Goal: Task Accomplishment & Management: Use online tool/utility

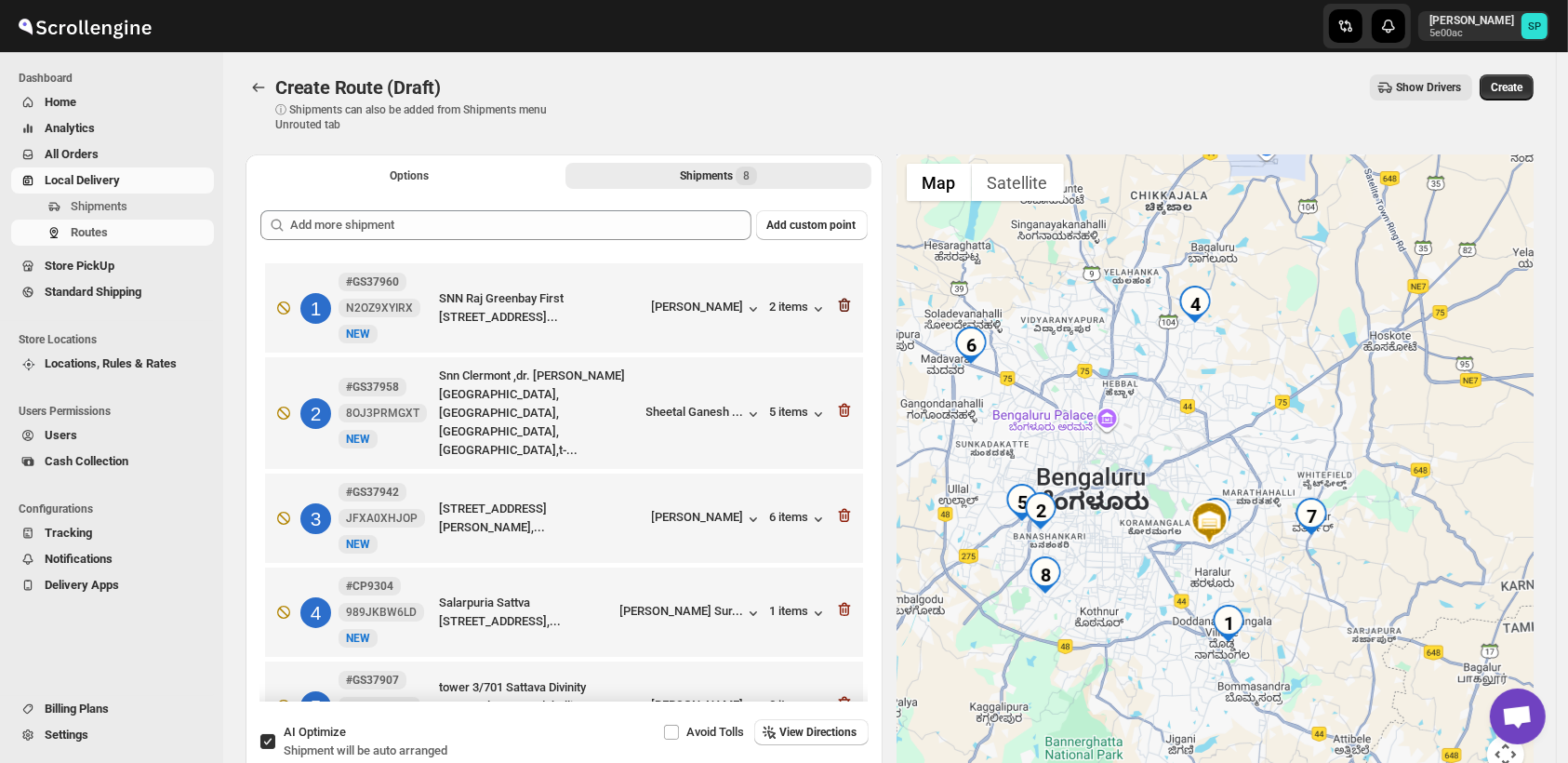
click at [837, 310] on icon "button" at bounding box center [845, 306] width 19 height 19
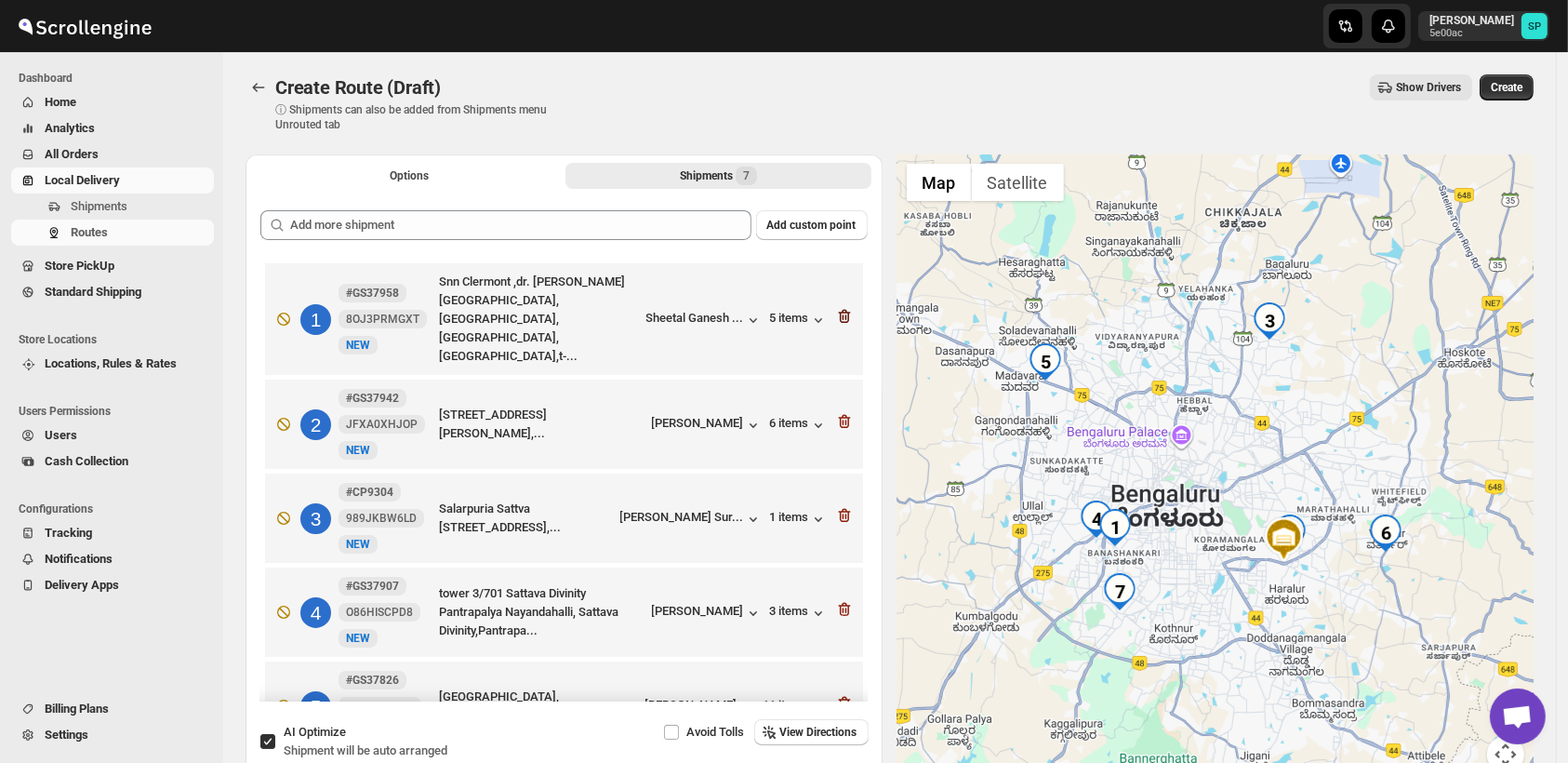
click at [837, 307] on icon "button" at bounding box center [845, 317] width 19 height 19
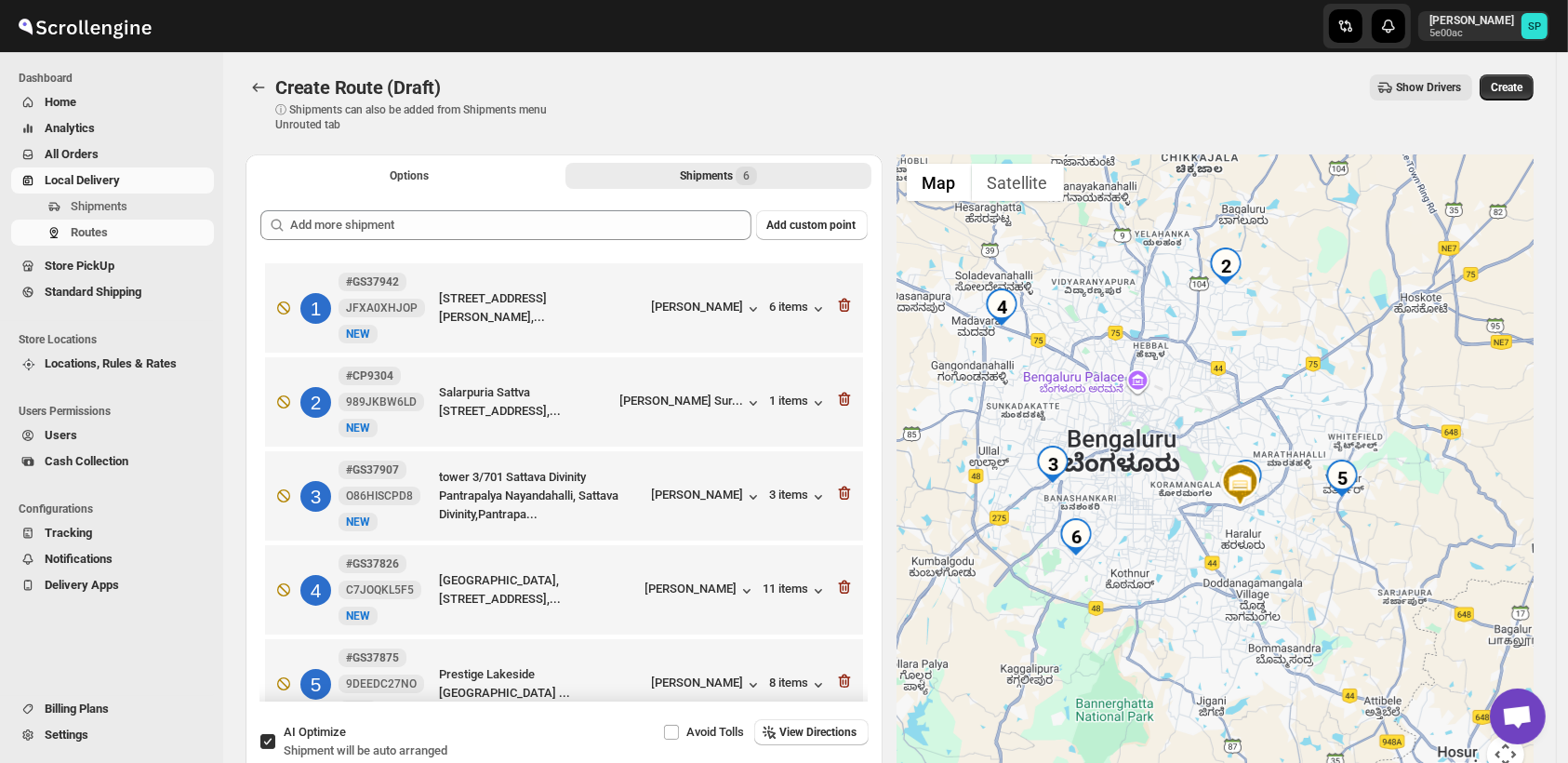
click at [837, 307] on icon "button" at bounding box center [845, 306] width 19 height 19
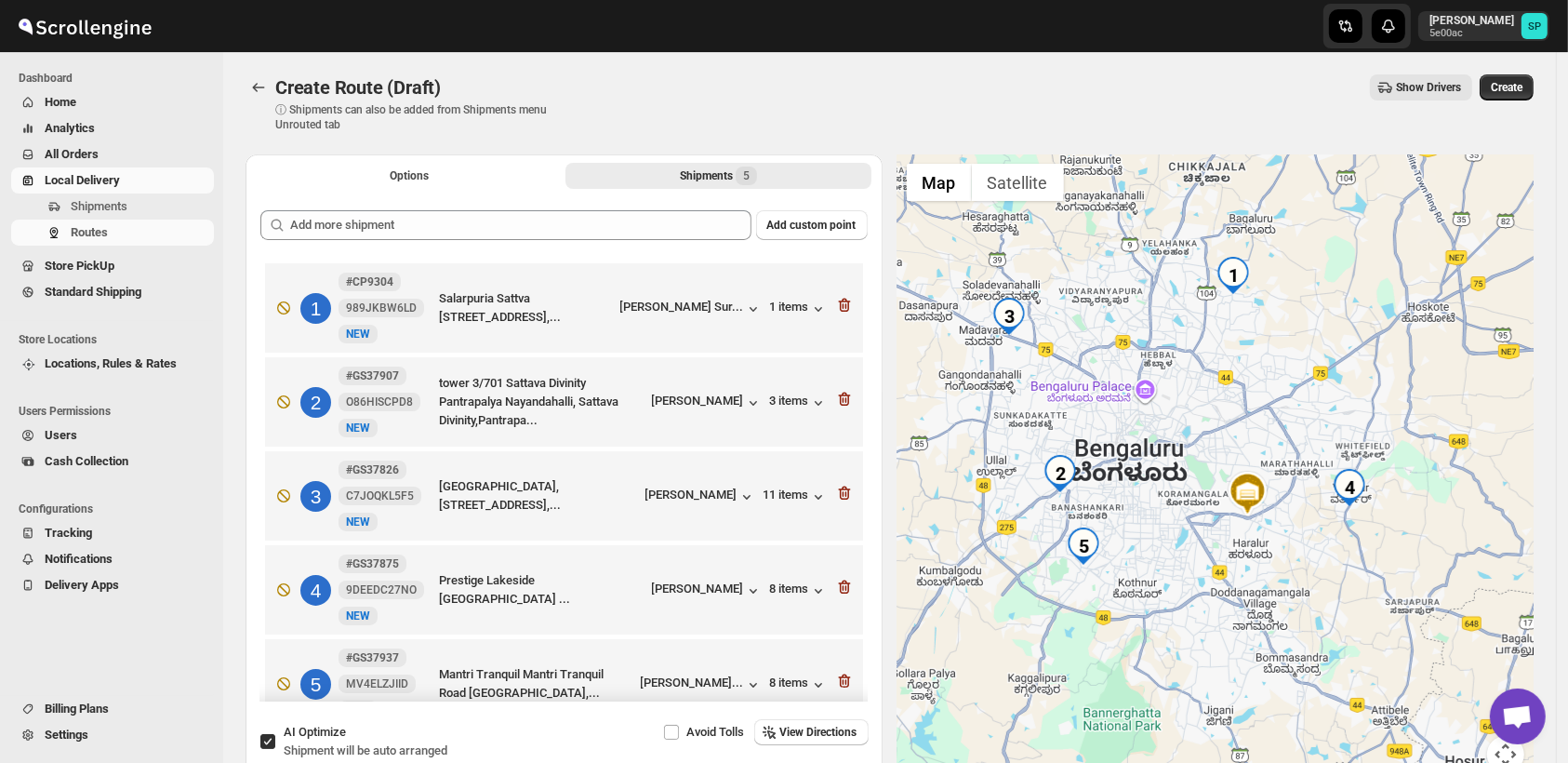
click at [837, 307] on icon "button" at bounding box center [845, 306] width 19 height 19
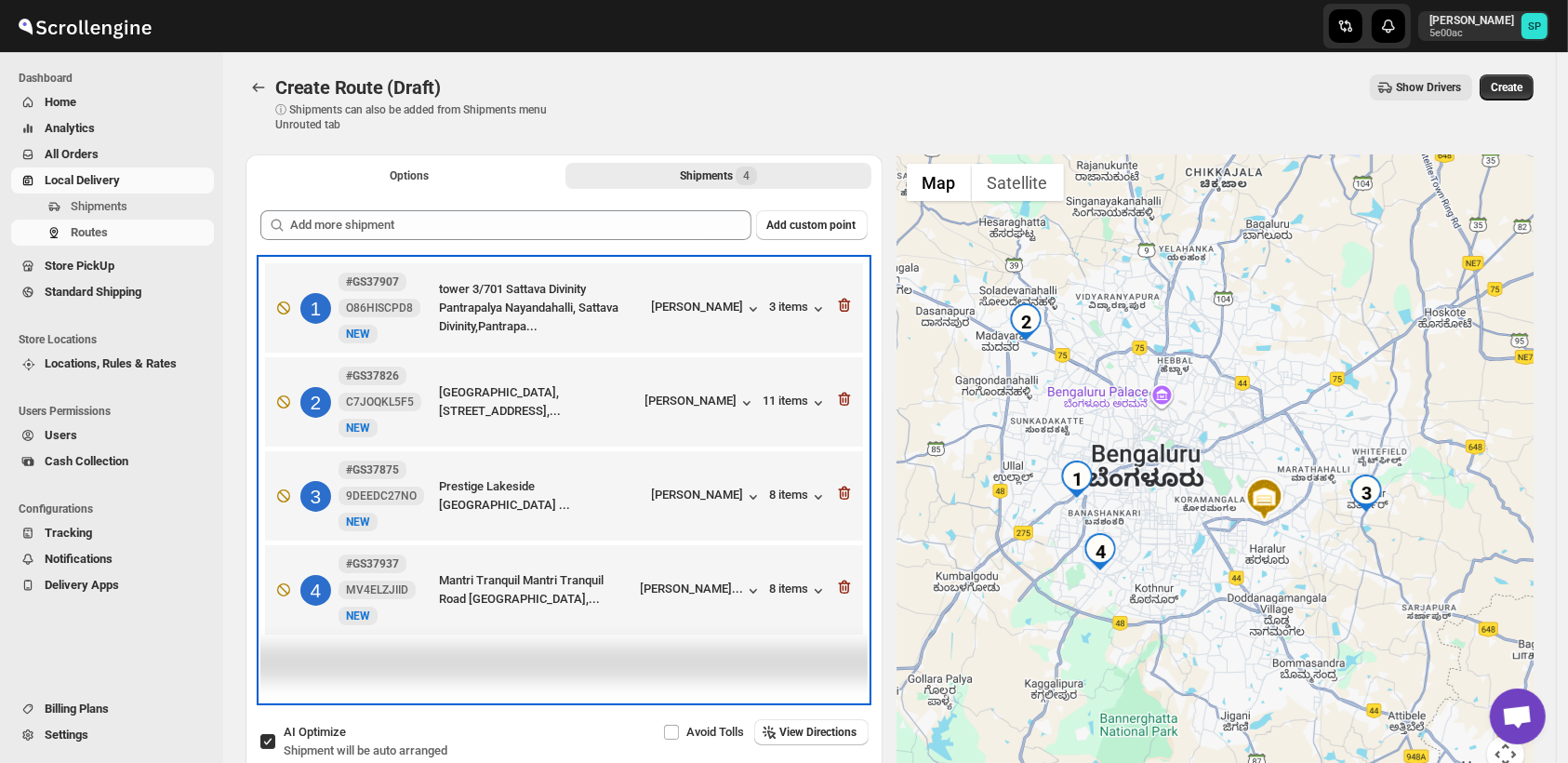
click at [837, 307] on div "1 #GS37907 O86HISCPD8 New NEW tower 3/701 Sattava Divinity Pantrapalya Nayandah…" at bounding box center [560, 305] width 587 height 78
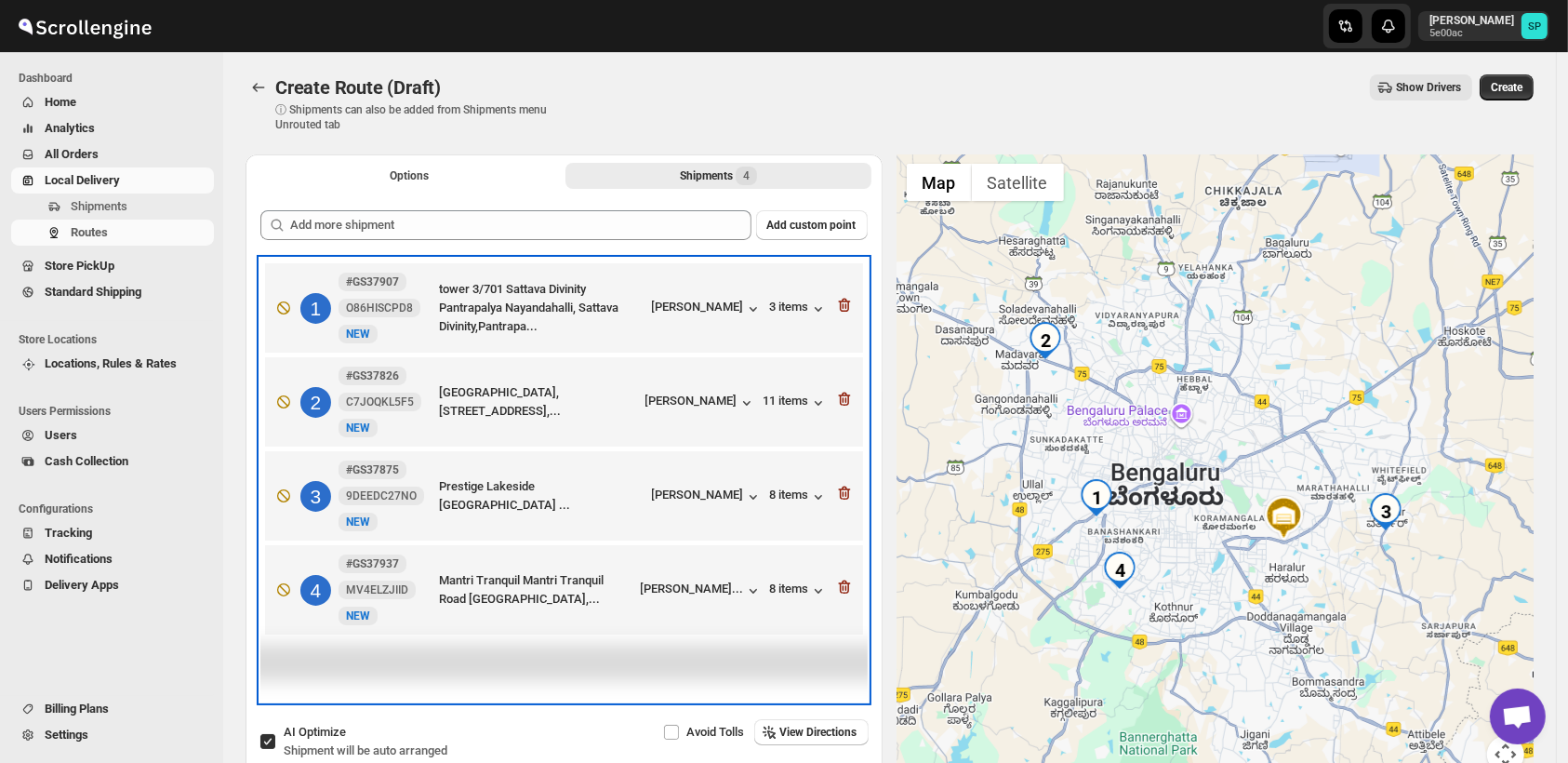
click at [837, 307] on div "1 #GS37907 O86HISCPD8 New NEW tower 3/701 Sattava Divinity Pantrapalya Nayandah…" at bounding box center [560, 305] width 587 height 78
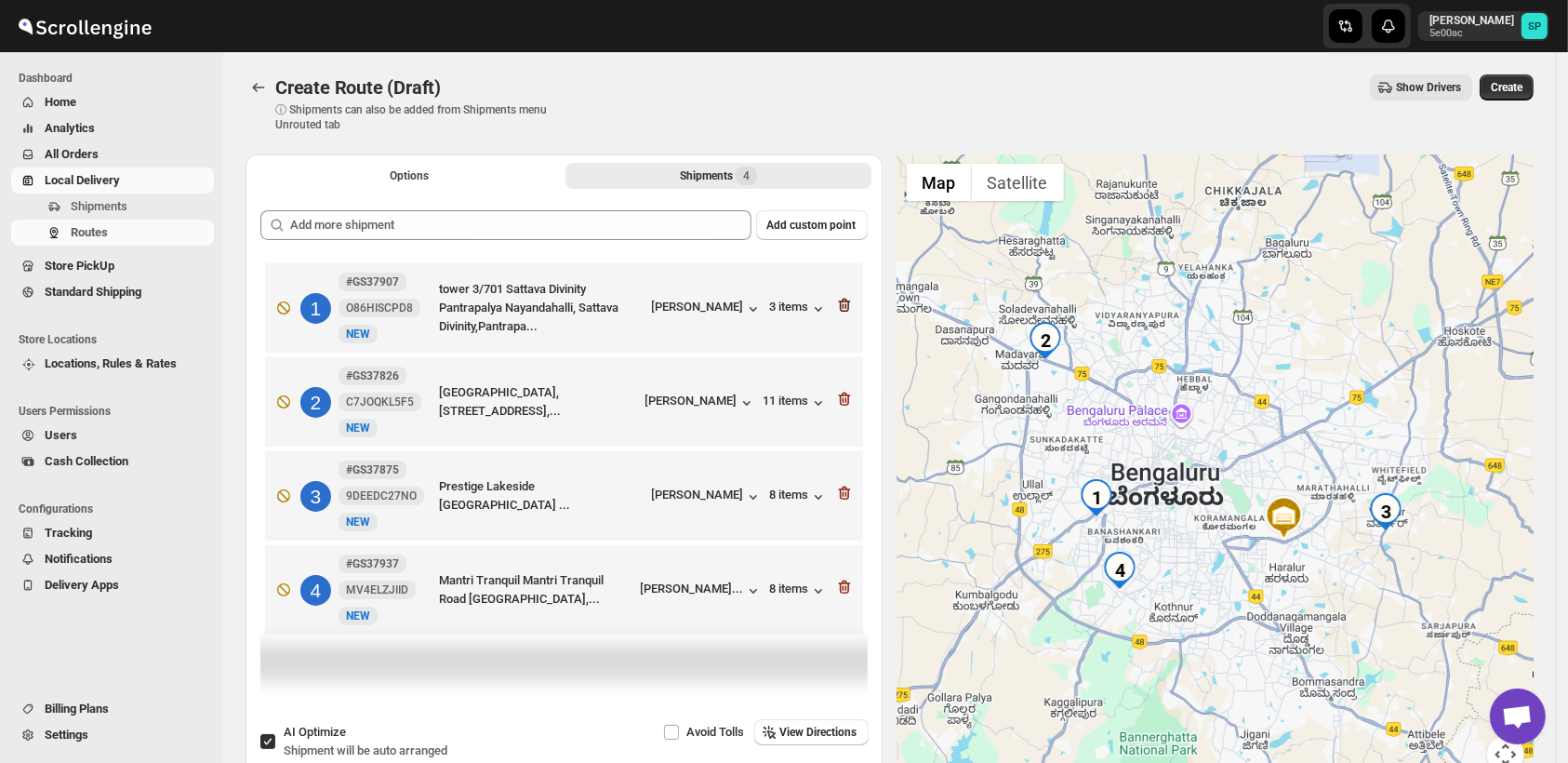
click at [844, 307] on icon "button" at bounding box center [845, 306] width 19 height 19
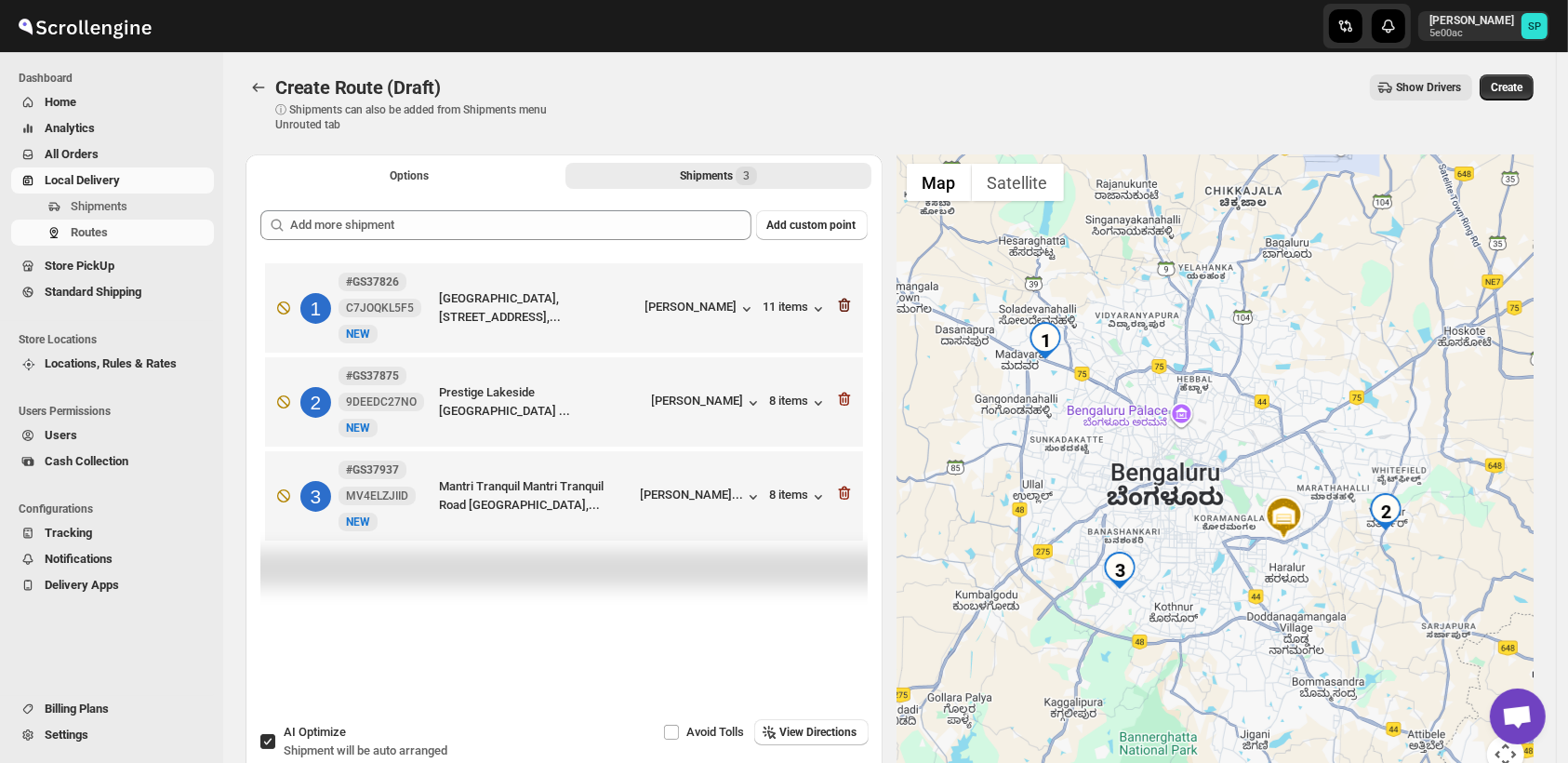
click at [846, 307] on icon "button" at bounding box center [845, 306] width 19 height 19
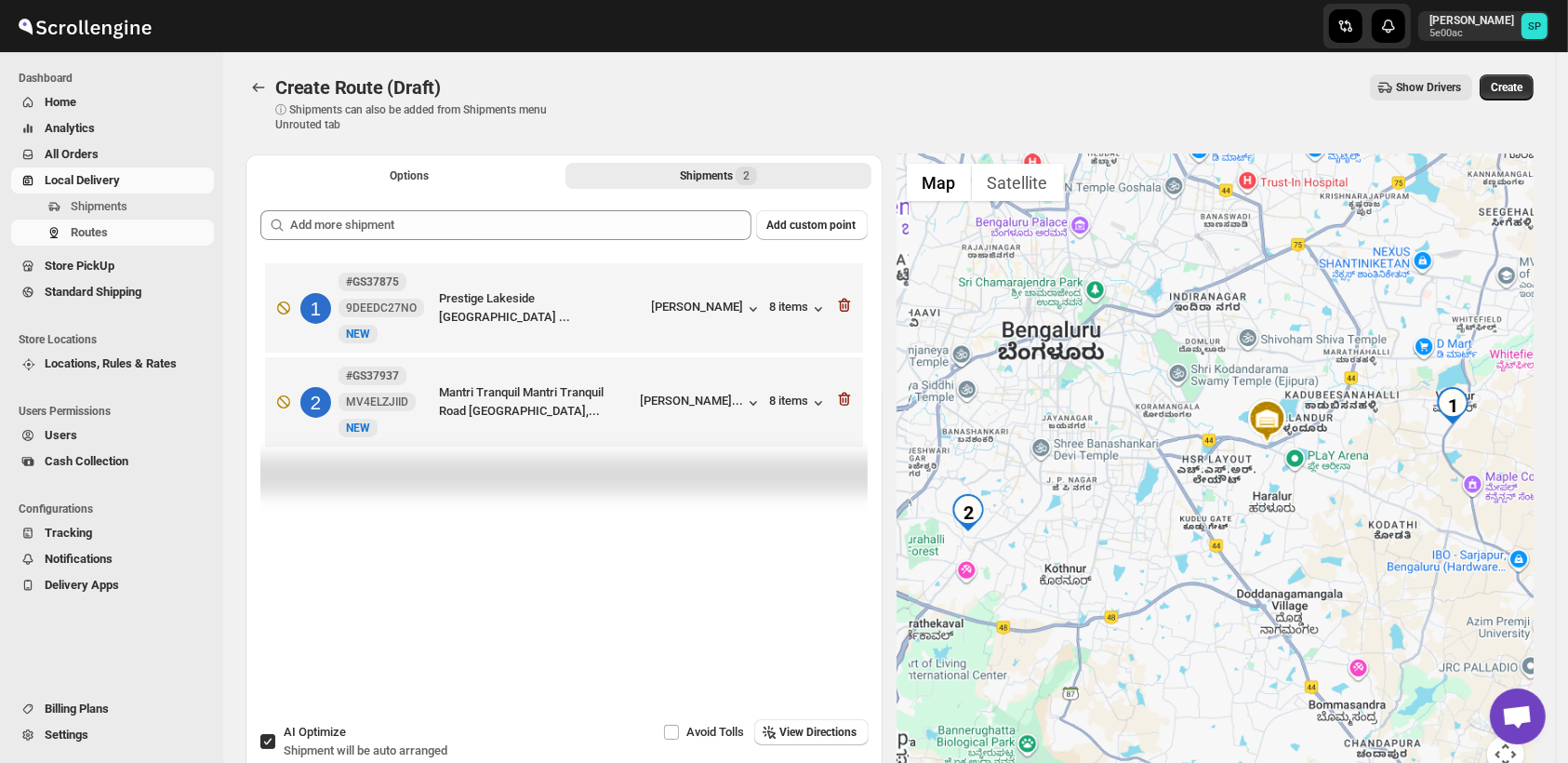
click at [846, 307] on icon "button" at bounding box center [845, 306] width 19 height 19
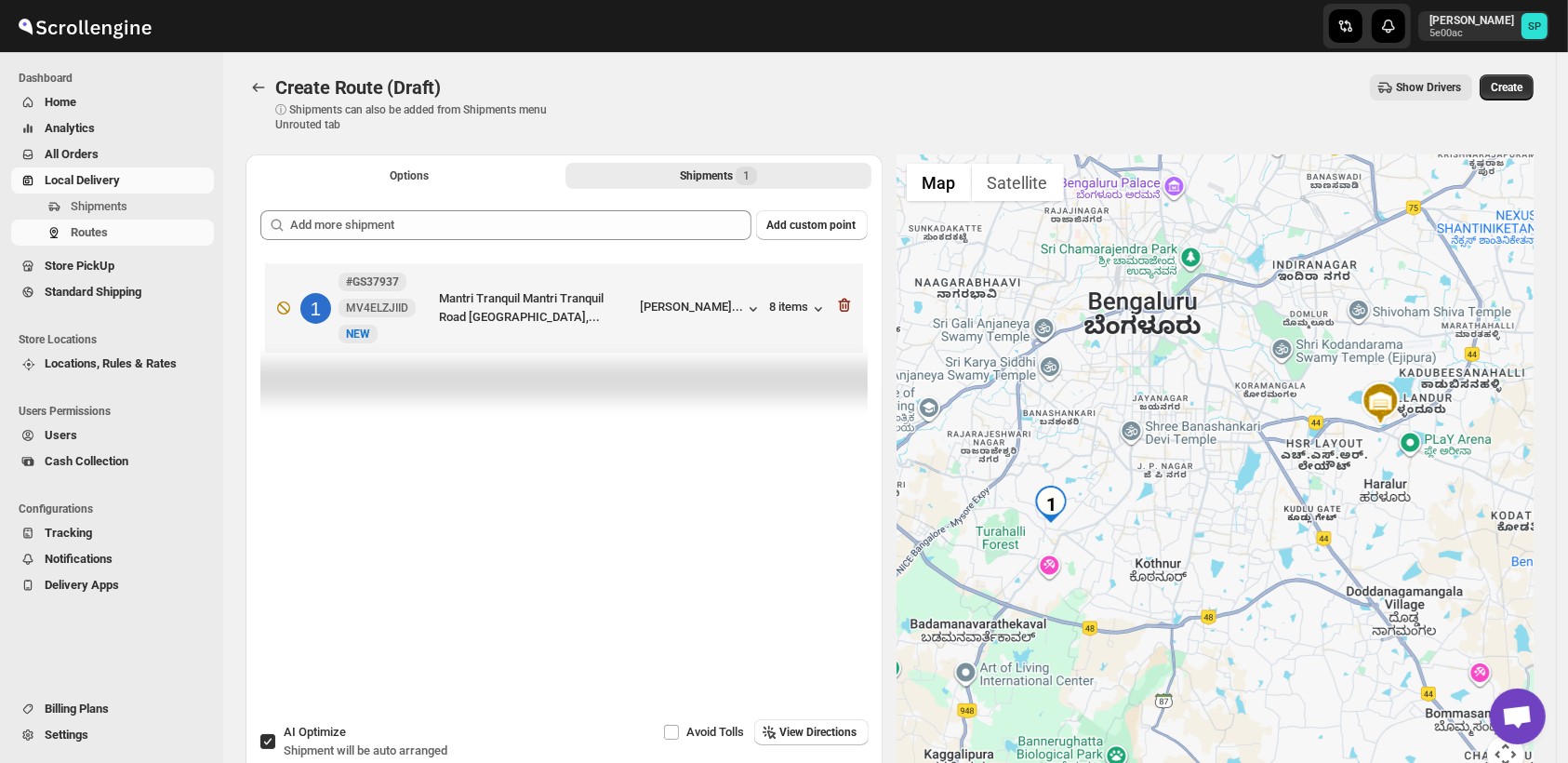
click at [846, 307] on icon "button" at bounding box center [845, 306] width 19 height 19
